Goal: Register for event/course

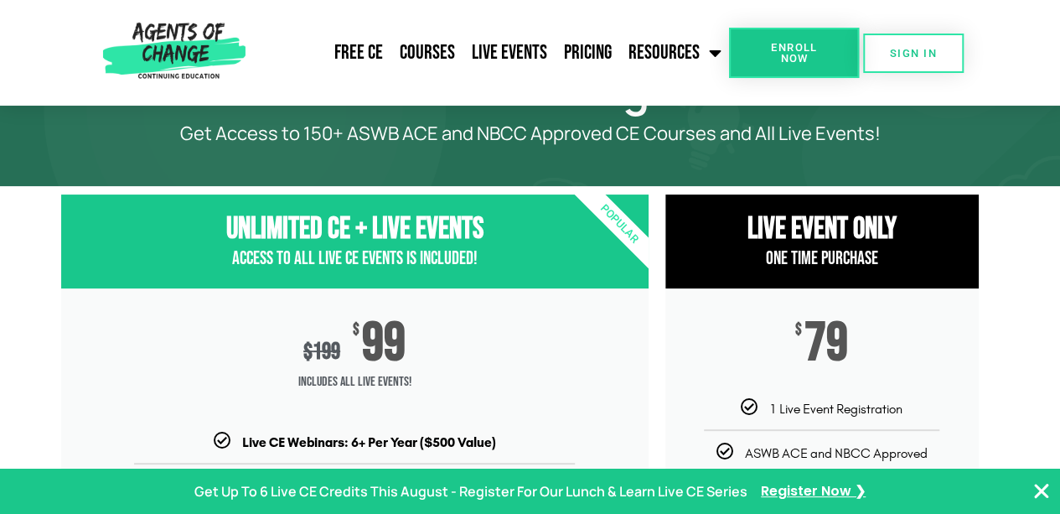
scroll to position [78, 0]
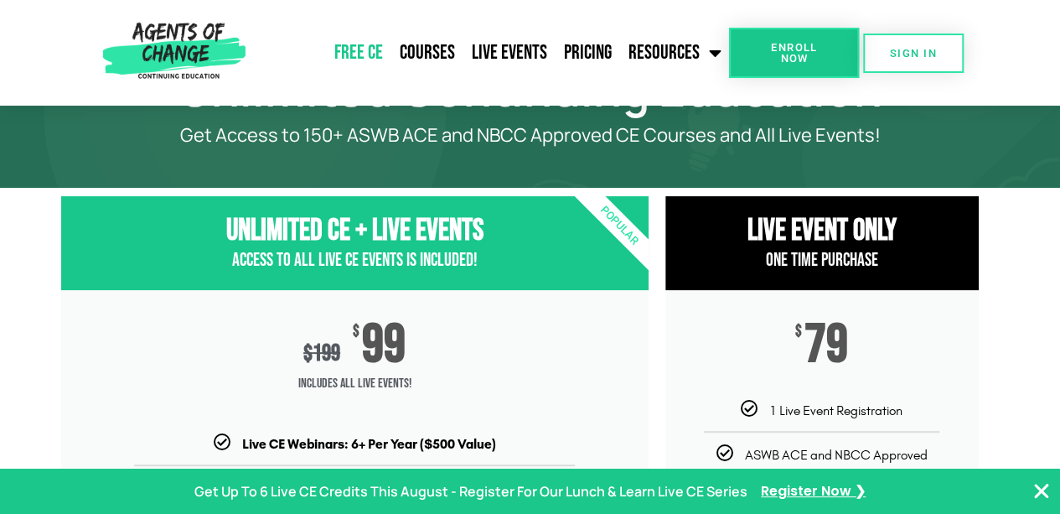
click at [356, 45] on link "Free CE" at bounding box center [358, 53] width 65 height 42
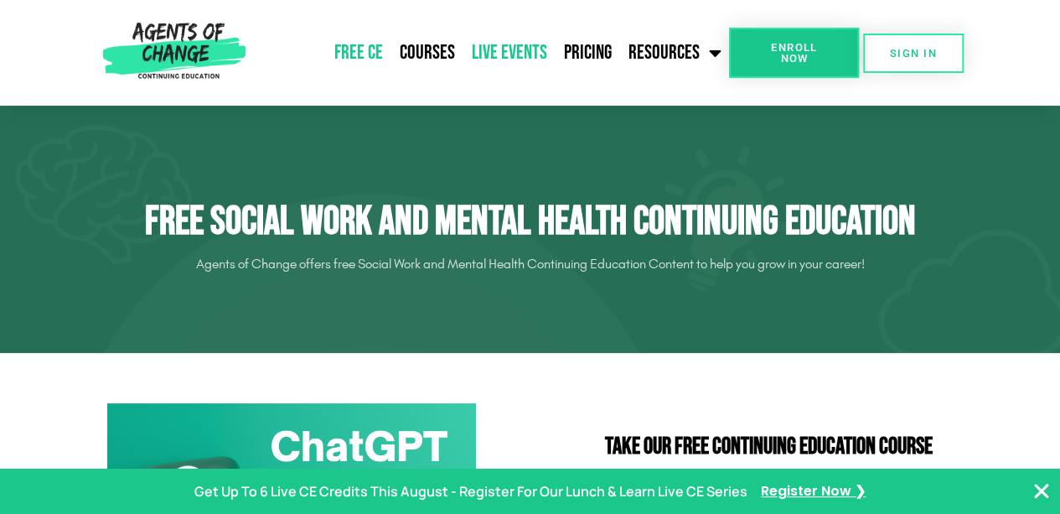
click at [501, 49] on link "Live Events" at bounding box center [509, 53] width 92 height 42
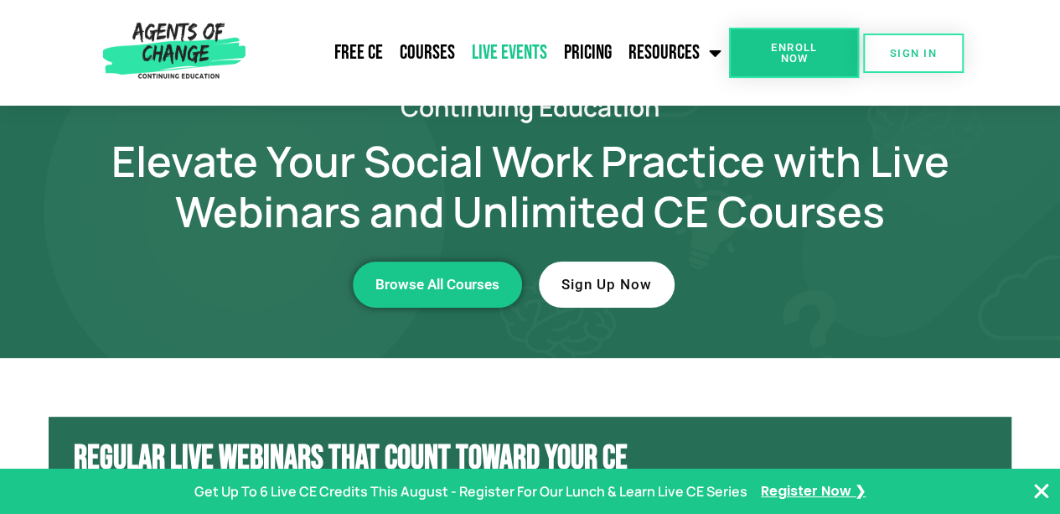
scroll to position [44, 0]
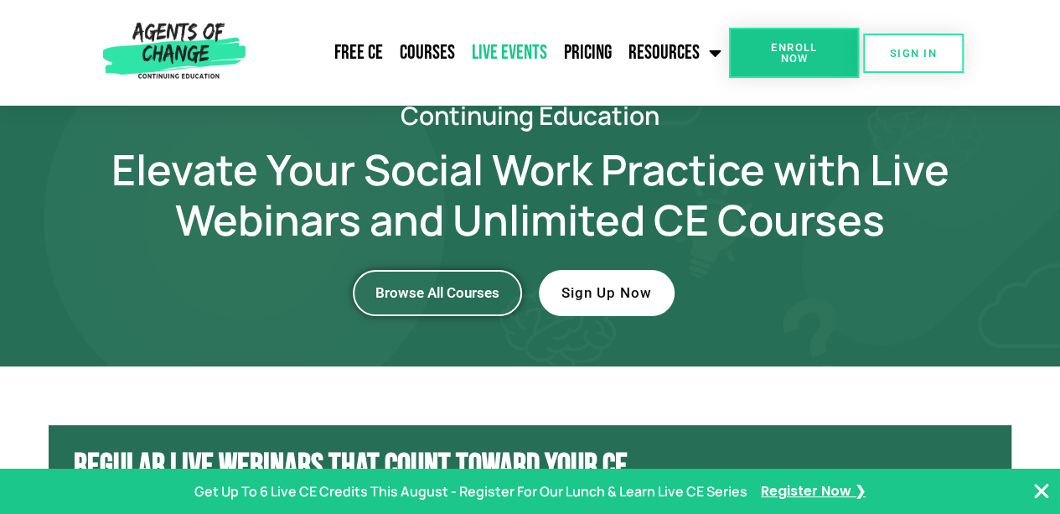
click at [434, 291] on span "Browse All Courses" at bounding box center [437, 293] width 124 height 14
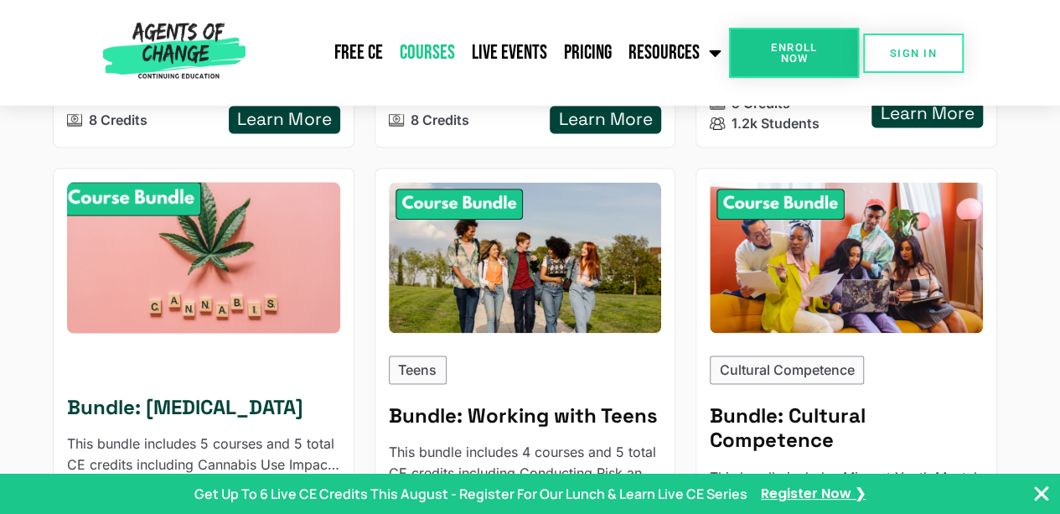
scroll to position [1124, 0]
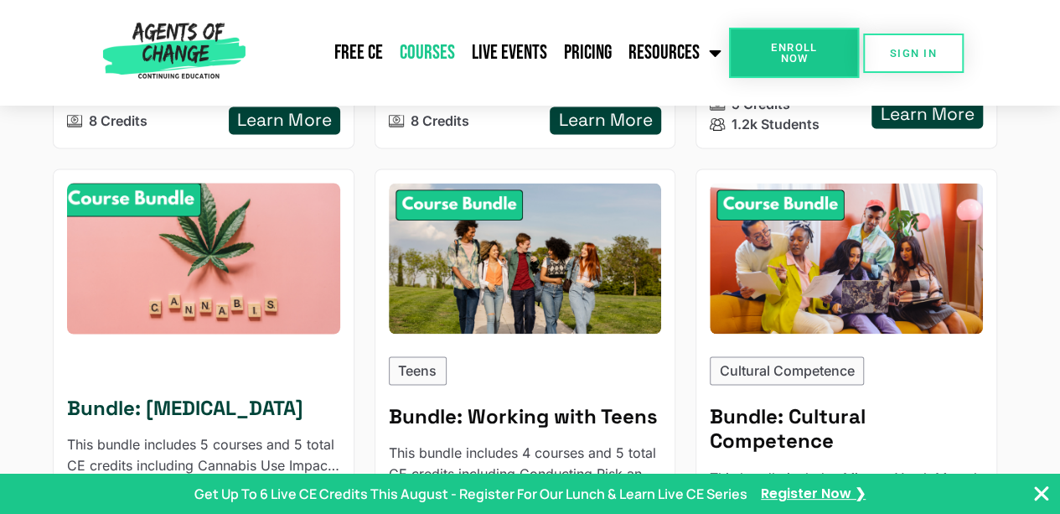
click at [154, 266] on img at bounding box center [204, 258] width 300 height 166
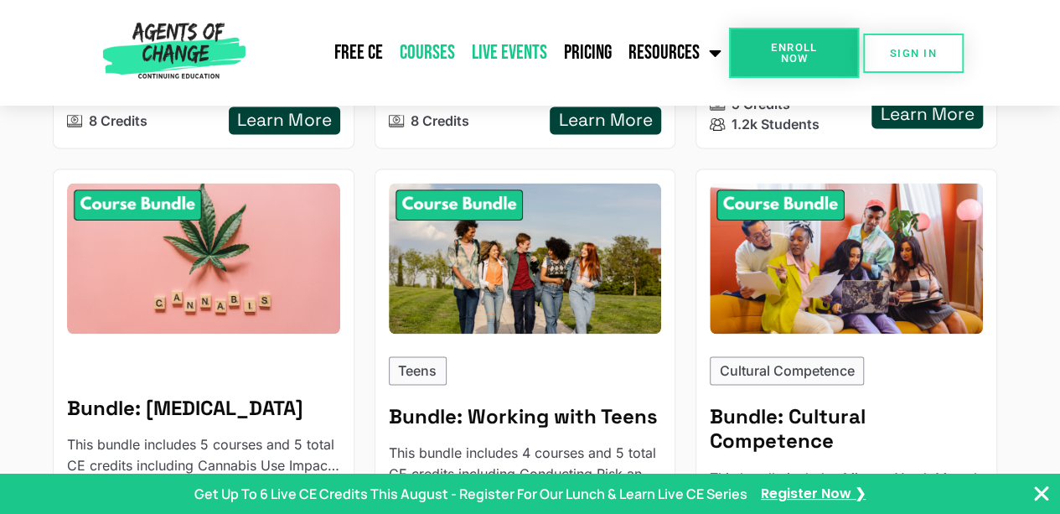
click at [505, 49] on link "Live Events" at bounding box center [509, 53] width 92 height 42
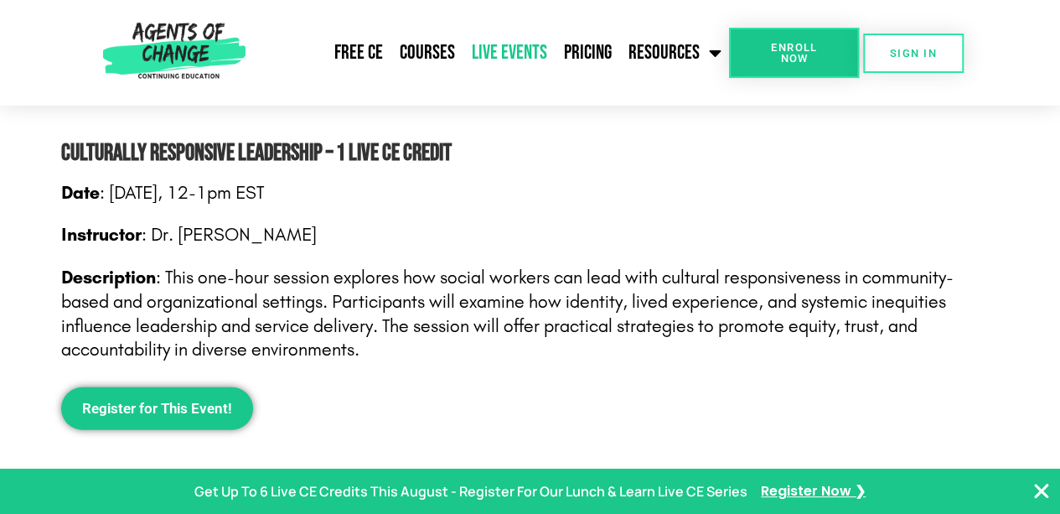
scroll to position [2116, 0]
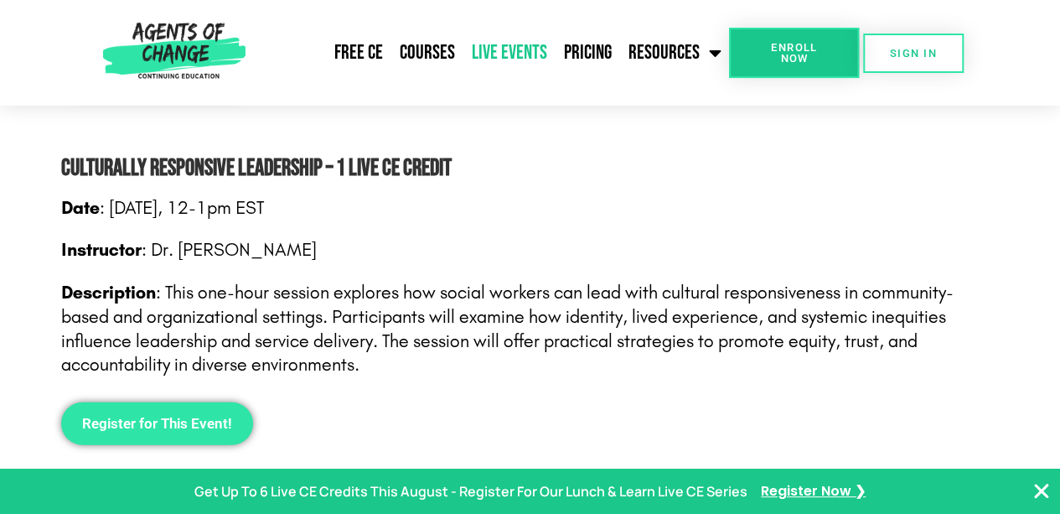
click at [204, 416] on span "Register for This Event!" at bounding box center [157, 423] width 150 height 14
